Goal: Information Seeking & Learning: Learn about a topic

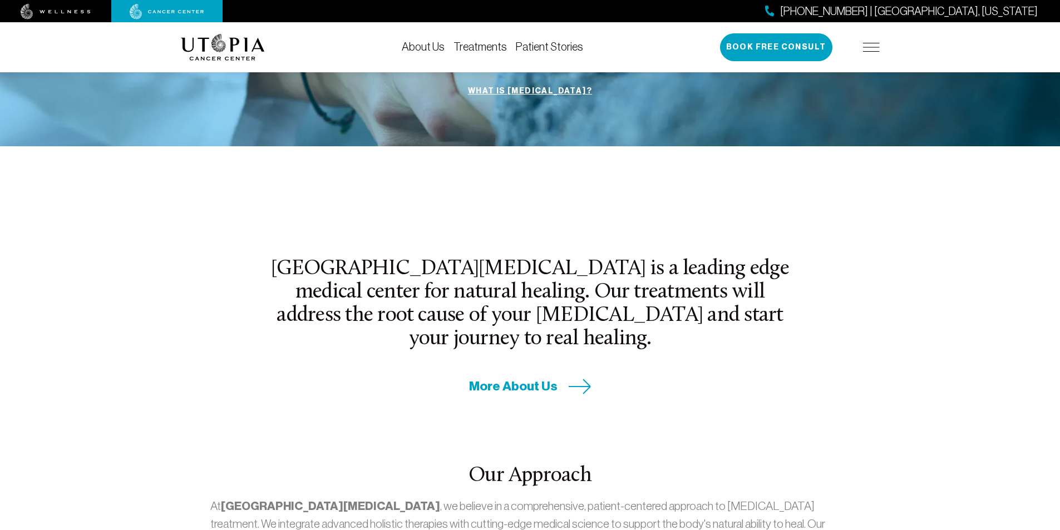
scroll to position [223, 0]
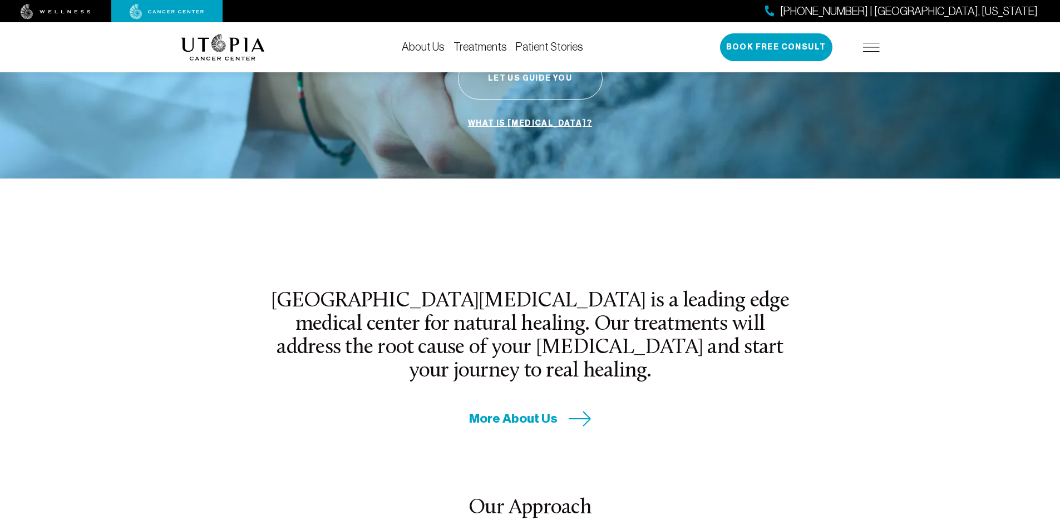
click at [490, 48] on link "Treatments" at bounding box center [479, 47] width 53 height 12
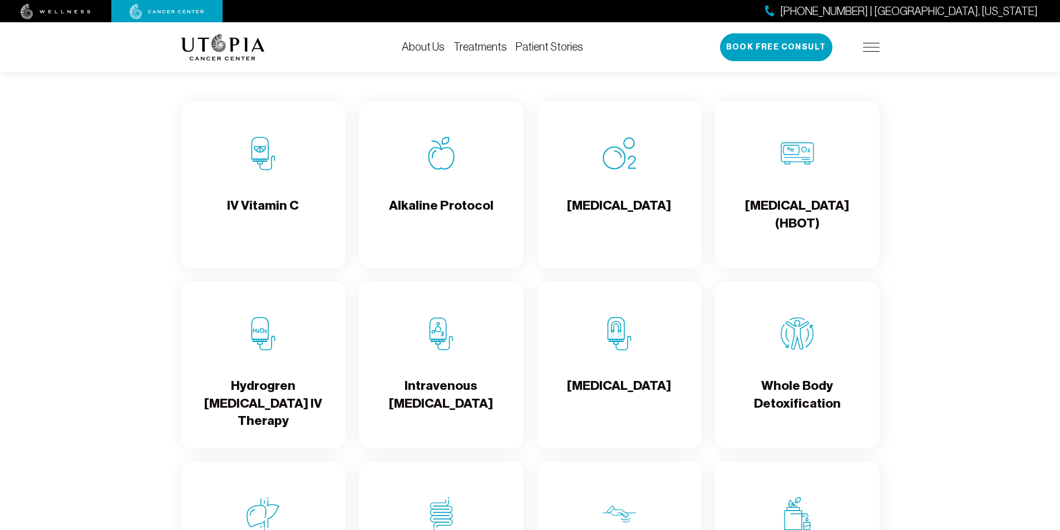
scroll to position [1113, 0]
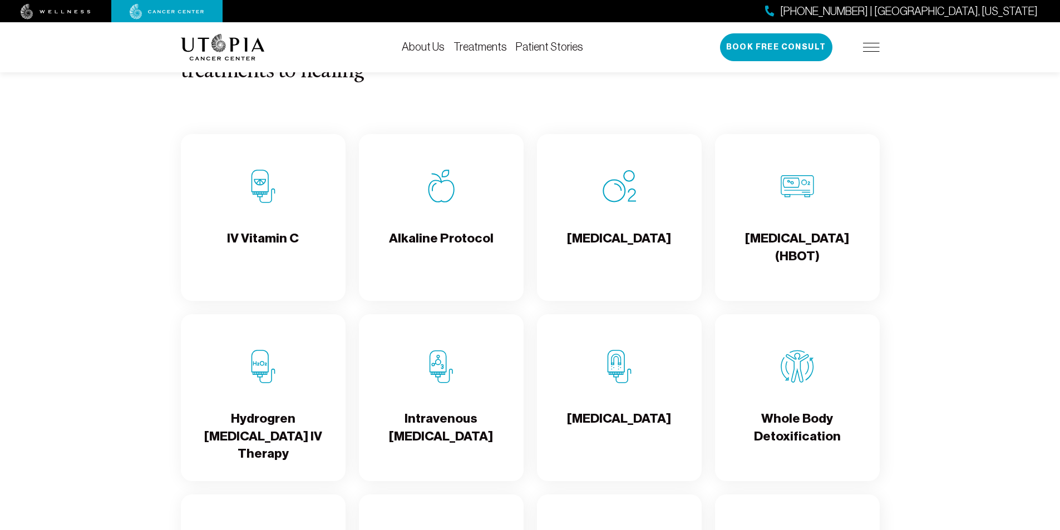
click at [603, 203] on img at bounding box center [618, 186] width 33 height 33
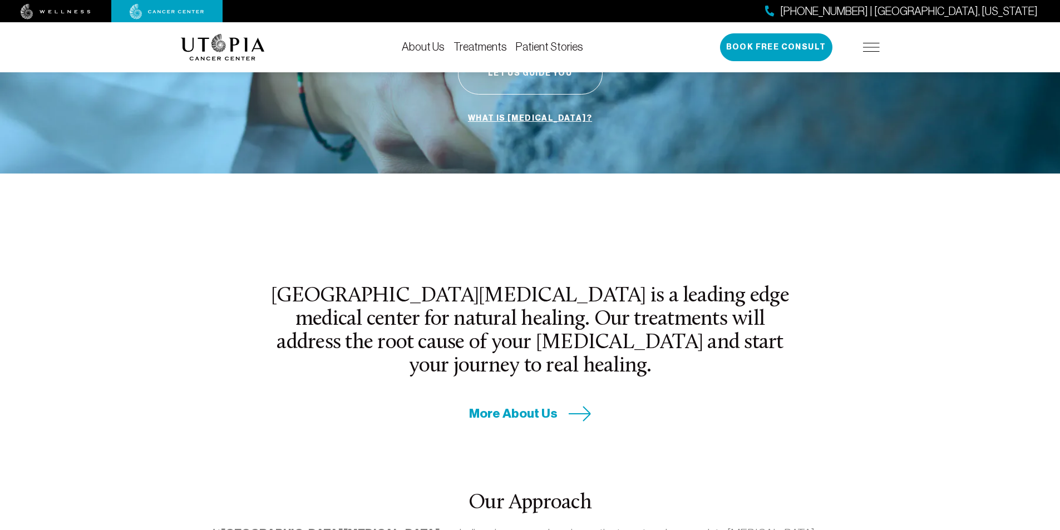
scroll to position [223, 0]
